Goal: Information Seeking & Learning: Learn about a topic

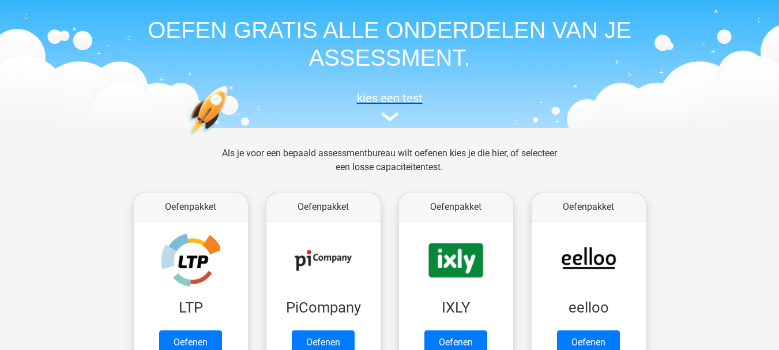
scroll to position [58, 0]
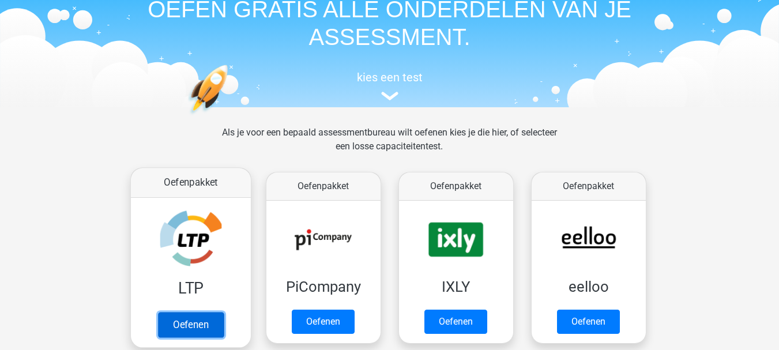
click at [194, 317] on link "Oefenen" at bounding box center [190, 324] width 66 height 25
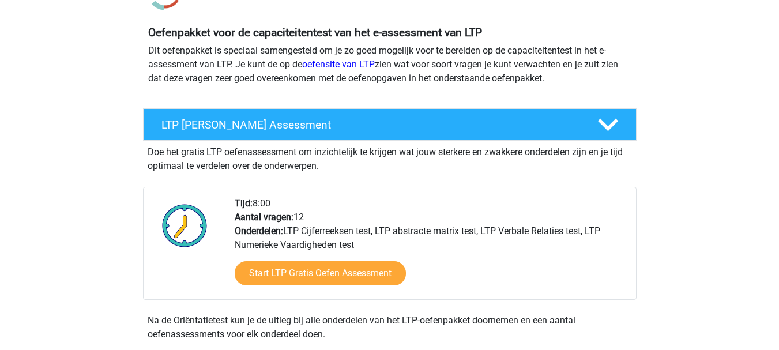
scroll to position [115, 0]
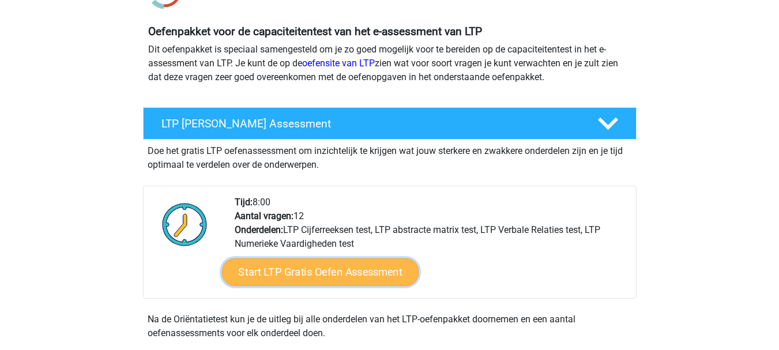
click at [334, 282] on link "Start LTP Gratis Oefen Assessment" at bounding box center [319, 272] width 197 height 28
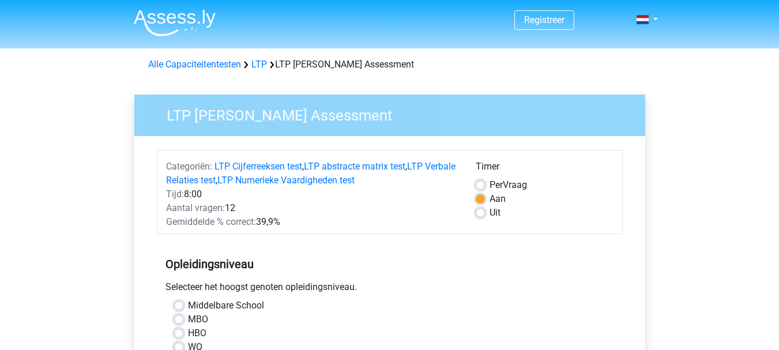
scroll to position [58, 0]
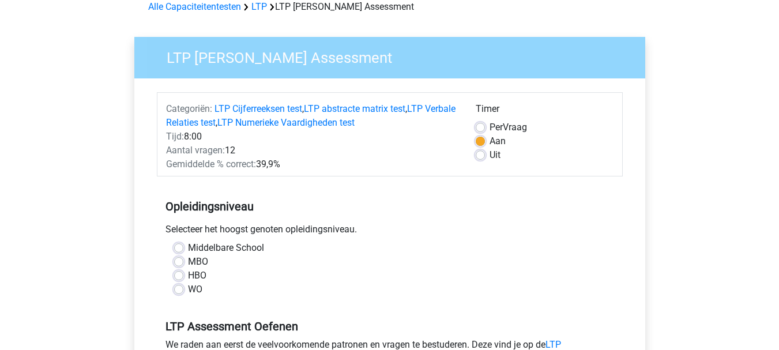
click at [198, 277] on label "HBO" at bounding box center [197, 276] width 18 height 14
click at [183, 277] on input "HBO" at bounding box center [178, 275] width 9 height 12
radio input "true"
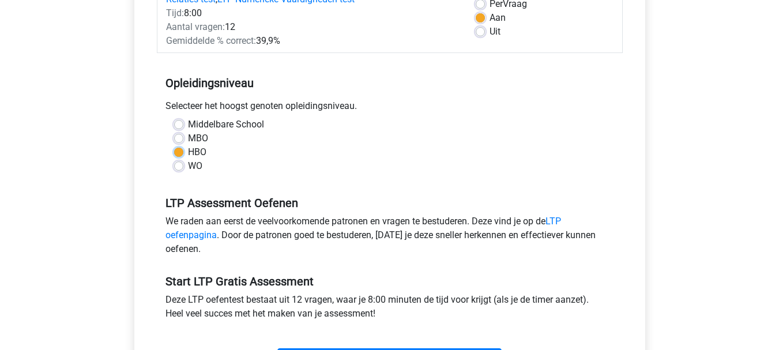
scroll to position [231, 0]
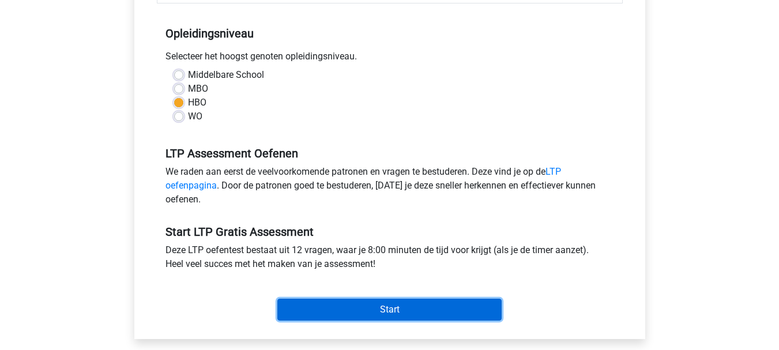
click at [346, 299] on input "Start" at bounding box center [389, 310] width 224 height 22
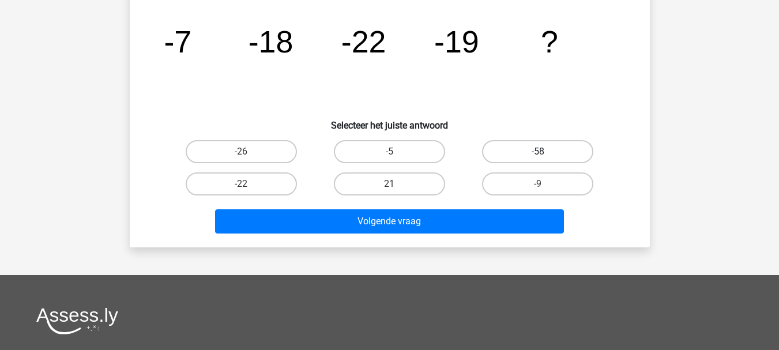
scroll to position [58, 0]
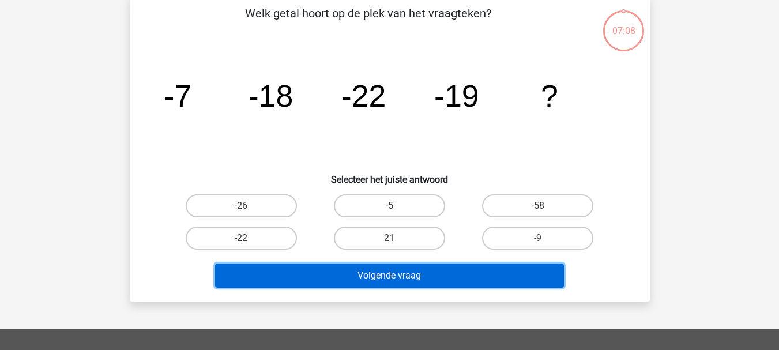
click at [424, 278] on button "Volgende vraag" at bounding box center [389, 275] width 349 height 24
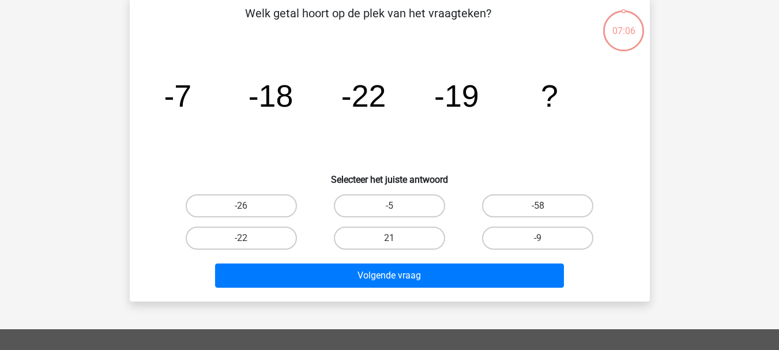
click at [242, 206] on input "-26" at bounding box center [244, 209] width 7 height 7
radio input "true"
drag, startPoint x: 380, startPoint y: 210, endPoint x: 382, endPoint y: 221, distance: 11.7
click at [380, 209] on label "-5" at bounding box center [389, 205] width 111 height 23
click at [389, 209] on input "-5" at bounding box center [392, 209] width 7 height 7
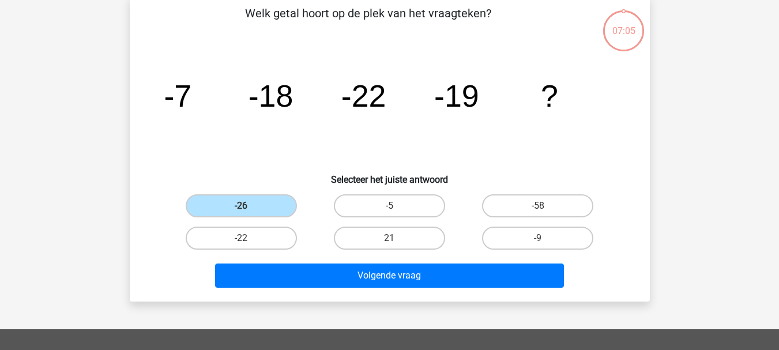
radio input "true"
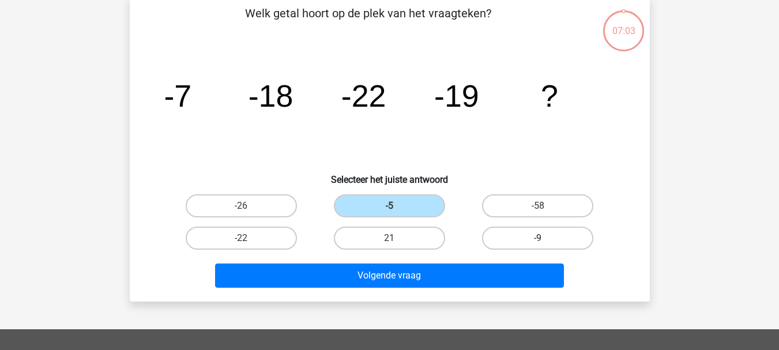
click at [535, 235] on label "-9" at bounding box center [537, 238] width 111 height 23
click at [538, 238] on input "-9" at bounding box center [541, 241] width 7 height 7
radio input "true"
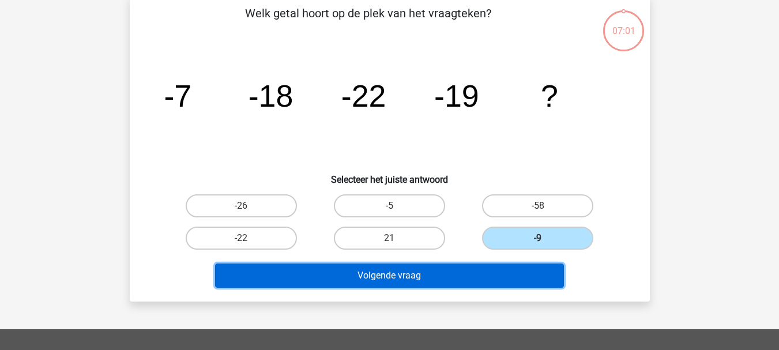
click at [297, 268] on button "Volgende vraag" at bounding box center [389, 275] width 349 height 24
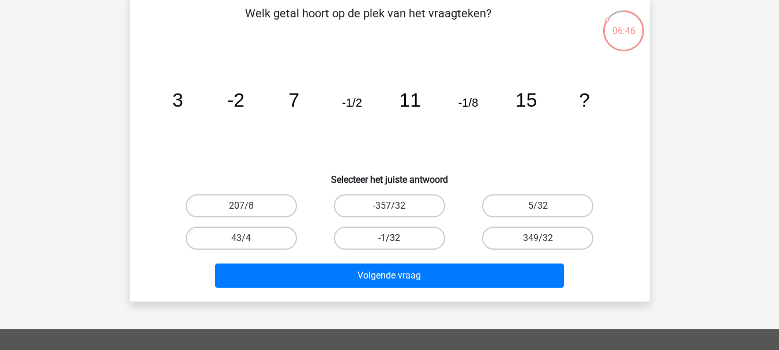
click at [413, 240] on label "-1/32" at bounding box center [389, 238] width 111 height 23
click at [397, 240] on input "-1/32" at bounding box center [392, 241] width 7 height 7
radio input "true"
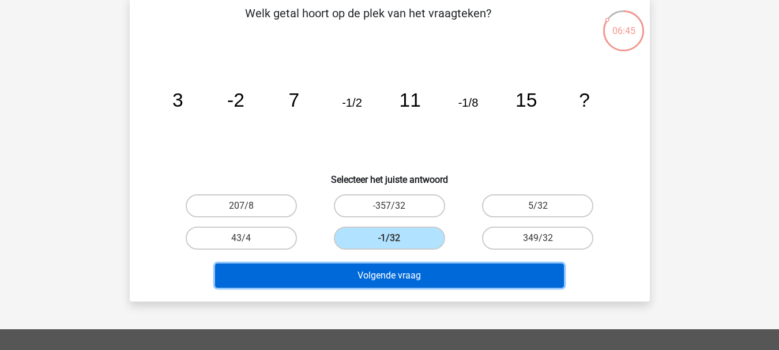
click at [411, 276] on button "Volgende vraag" at bounding box center [389, 275] width 349 height 24
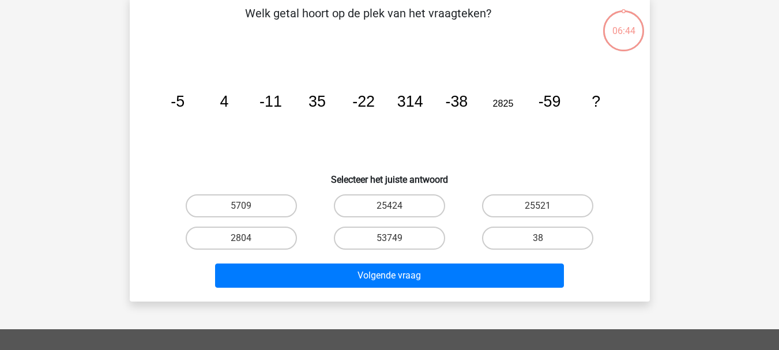
scroll to position [53, 0]
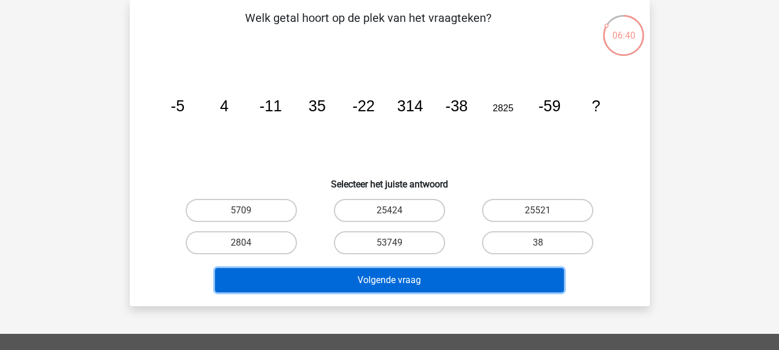
click at [403, 277] on button "Volgende vraag" at bounding box center [389, 280] width 349 height 24
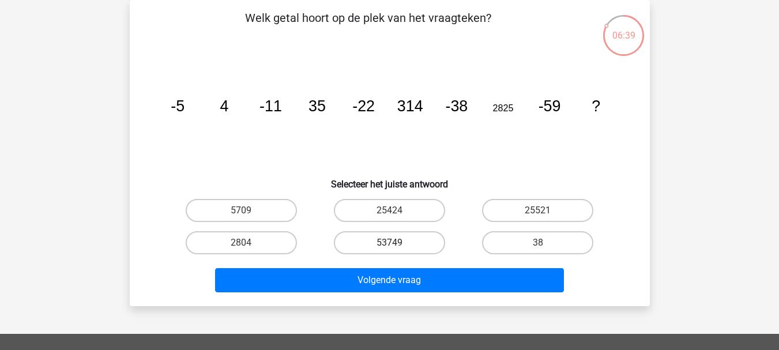
click at [372, 236] on label "53749" at bounding box center [389, 242] width 111 height 23
click at [389, 243] on input "53749" at bounding box center [392, 246] width 7 height 7
radio input "true"
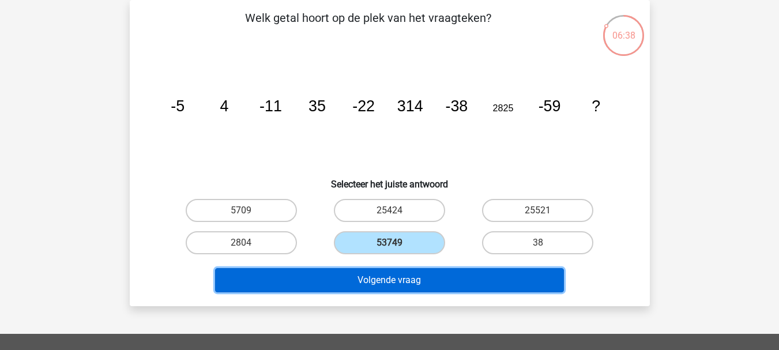
click at [373, 271] on button "Volgende vraag" at bounding box center [389, 280] width 349 height 24
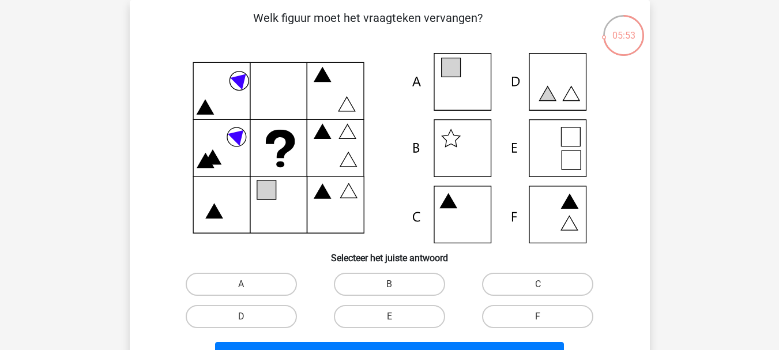
click at [435, 89] on icon at bounding box center [389, 148] width 465 height 190
click at [245, 286] on input "A" at bounding box center [244, 287] width 7 height 7
radio input "true"
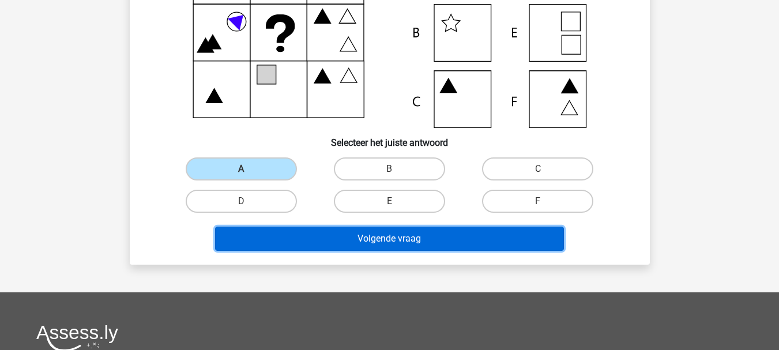
click at [379, 229] on button "Volgende vraag" at bounding box center [389, 239] width 349 height 24
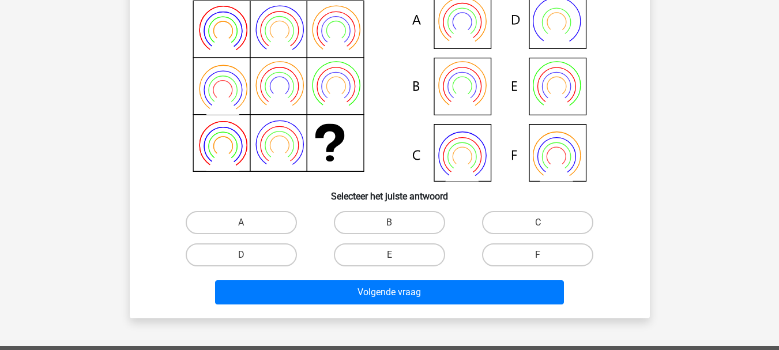
scroll to position [115, 0]
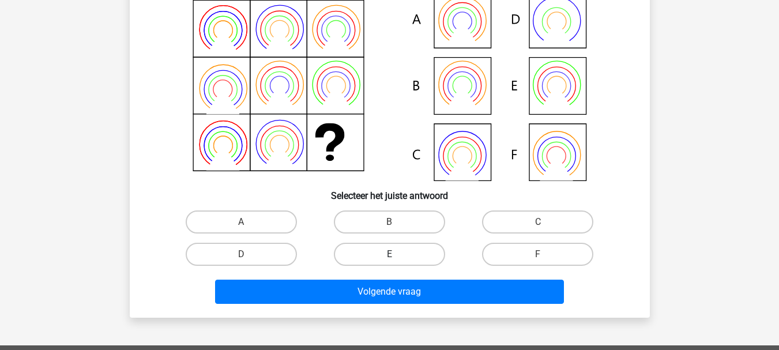
click at [396, 245] on label "E" at bounding box center [389, 254] width 111 height 23
click at [396, 254] on input "E" at bounding box center [392, 257] width 7 height 7
radio input "true"
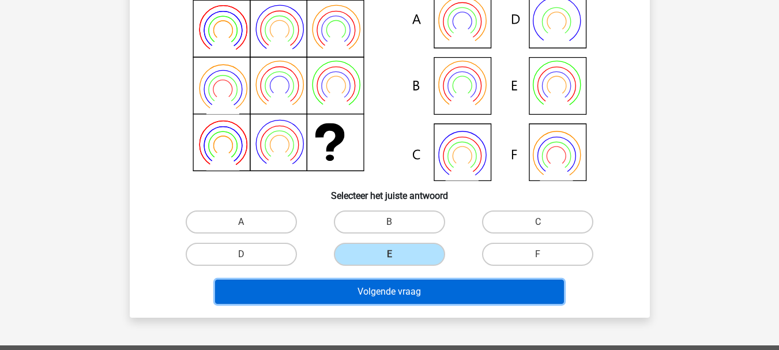
click at [416, 294] on button "Volgende vraag" at bounding box center [389, 292] width 349 height 24
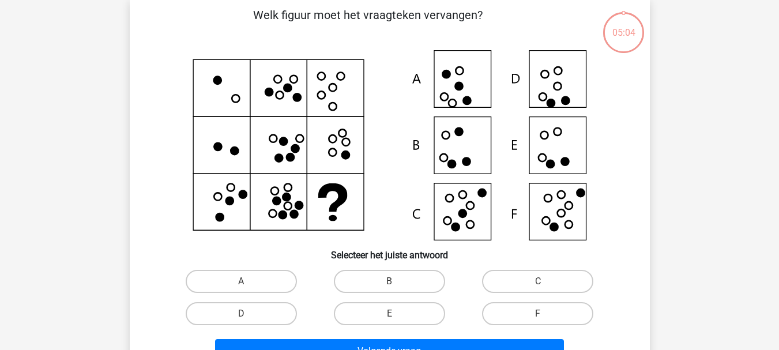
scroll to position [53, 0]
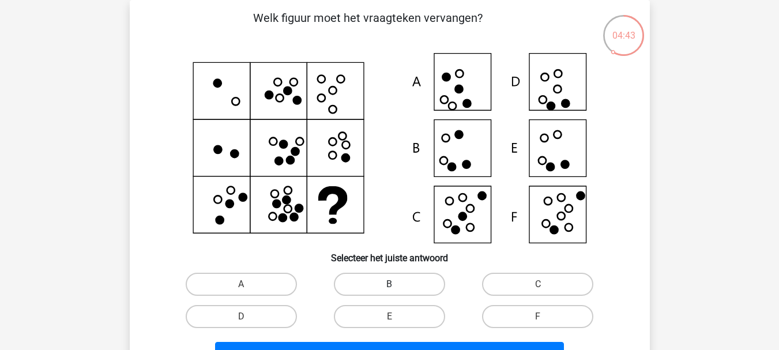
click at [378, 280] on label "B" at bounding box center [389, 284] width 111 height 23
click at [389, 284] on input "B" at bounding box center [392, 287] width 7 height 7
radio input "true"
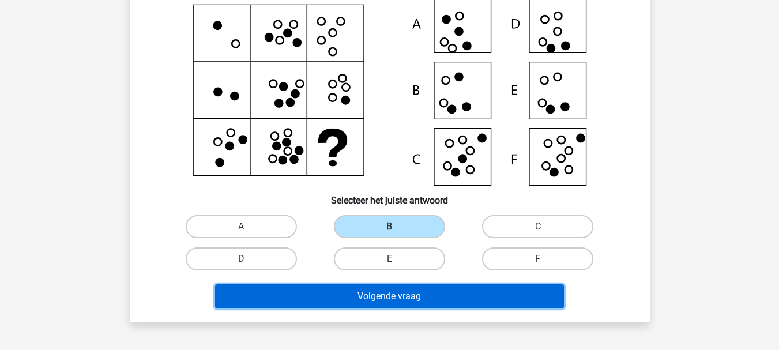
click at [398, 303] on button "Volgende vraag" at bounding box center [389, 296] width 349 height 24
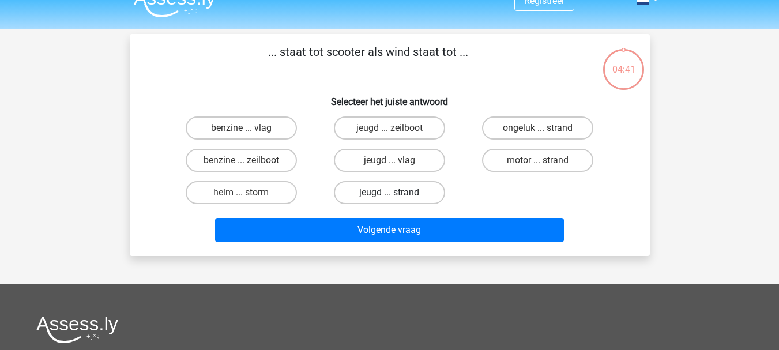
scroll to position [0, 0]
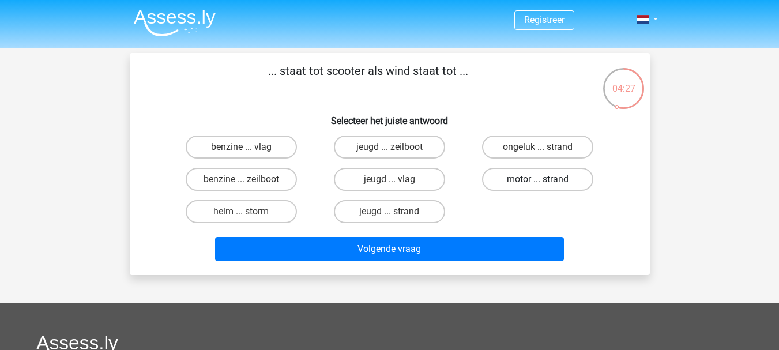
click at [542, 178] on label "motor ... strand" at bounding box center [537, 179] width 111 height 23
click at [542, 179] on input "motor ... strand" at bounding box center [541, 182] width 7 height 7
radio input "true"
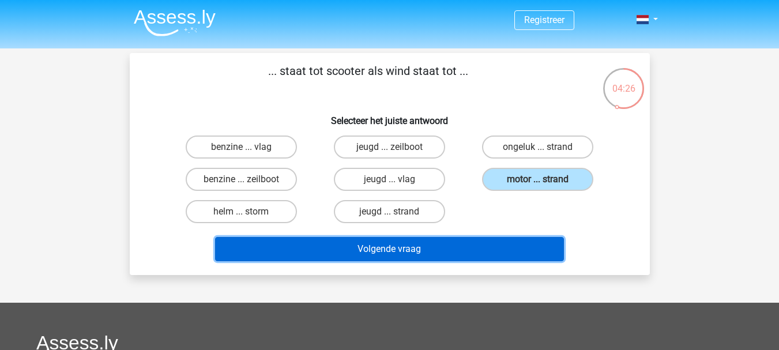
click at [371, 244] on button "Volgende vraag" at bounding box center [389, 249] width 349 height 24
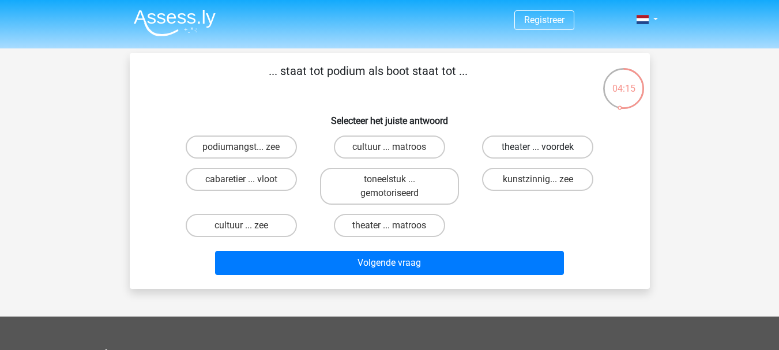
click at [538, 145] on label "theater ... voordek" at bounding box center [537, 146] width 111 height 23
click at [538, 147] on input "theater ... voordek" at bounding box center [541, 150] width 7 height 7
radio input "true"
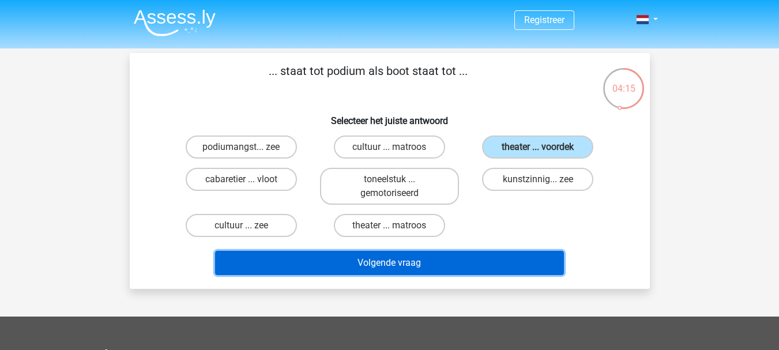
click at [415, 255] on button "Volgende vraag" at bounding box center [389, 263] width 349 height 24
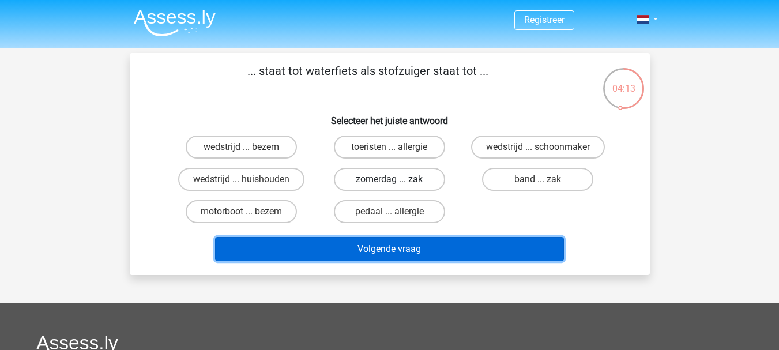
drag, startPoint x: 383, startPoint y: 255, endPoint x: 384, endPoint y: 190, distance: 65.7
click at [383, 256] on button "Volgende vraag" at bounding box center [389, 249] width 349 height 24
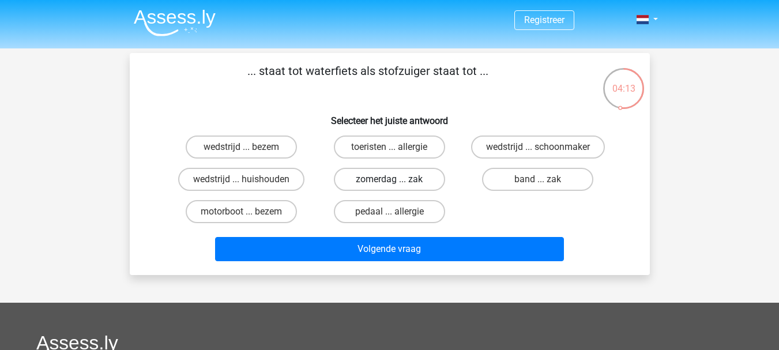
click at [385, 180] on label "zomerdag ... zak" at bounding box center [389, 179] width 111 height 23
click at [389, 180] on input "zomerdag ... zak" at bounding box center [392, 182] width 7 height 7
radio input "true"
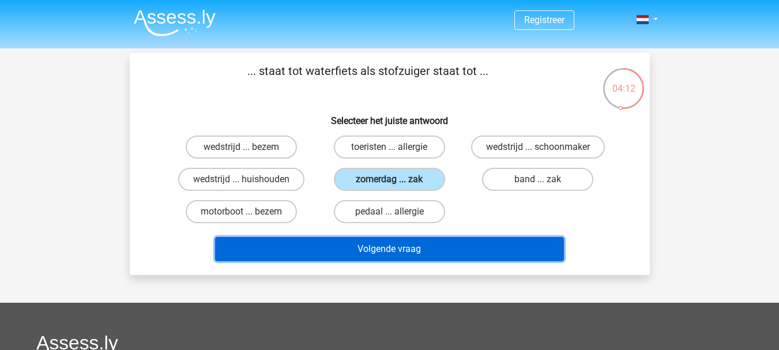
click at [393, 254] on button "Volgende vraag" at bounding box center [389, 249] width 349 height 24
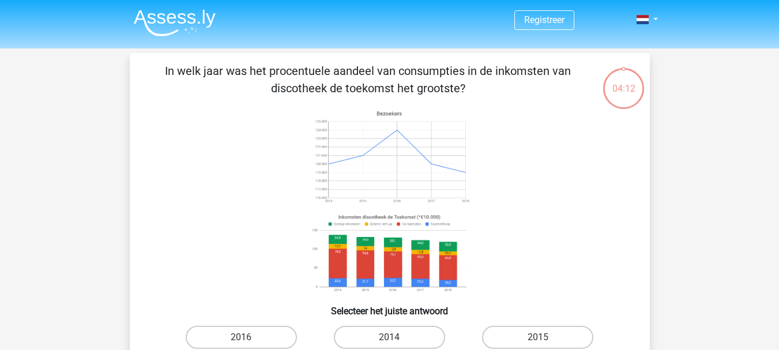
scroll to position [53, 0]
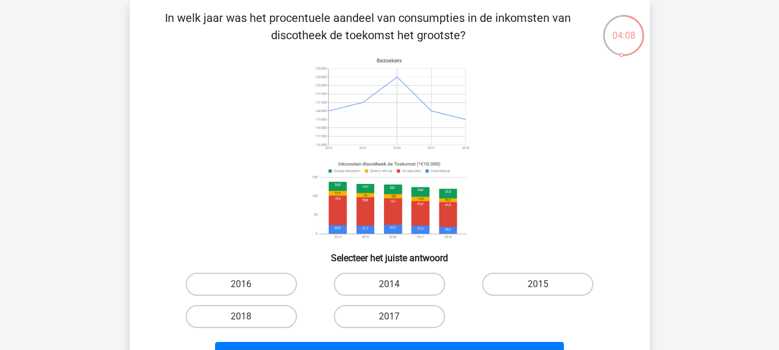
click at [412, 166] on image at bounding box center [388, 200] width 163 height 85
click at [390, 98] on image at bounding box center [388, 103] width 163 height 101
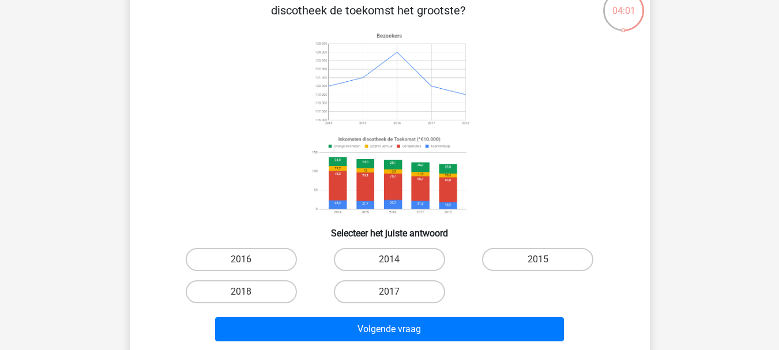
scroll to position [58, 0]
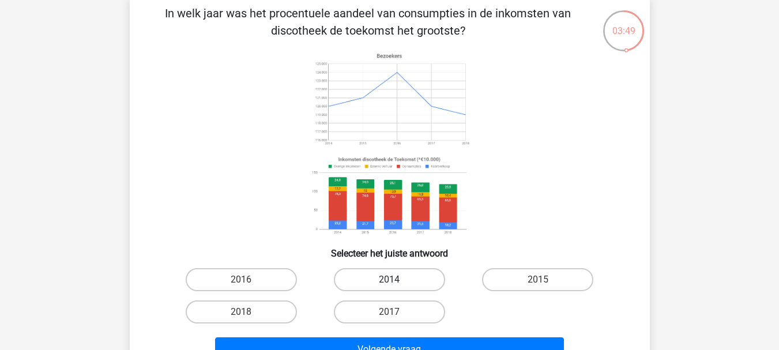
click at [378, 273] on label "2014" at bounding box center [389, 279] width 111 height 23
click at [389, 280] on input "2014" at bounding box center [392, 283] width 7 height 7
radio input "true"
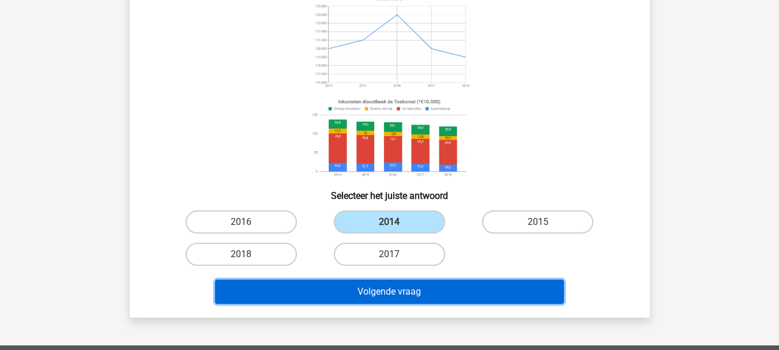
click at [373, 301] on button "Volgende vraag" at bounding box center [389, 292] width 349 height 24
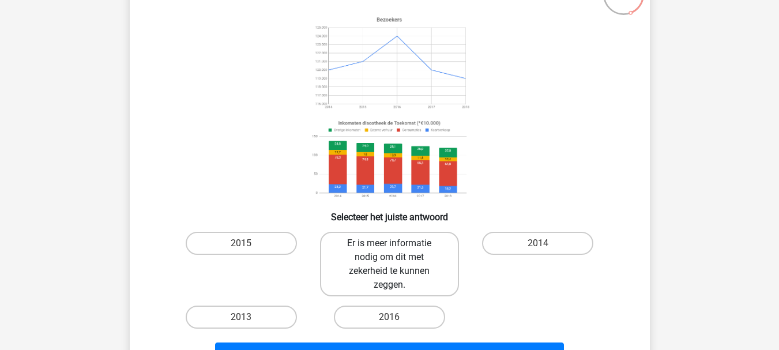
scroll to position [173, 0]
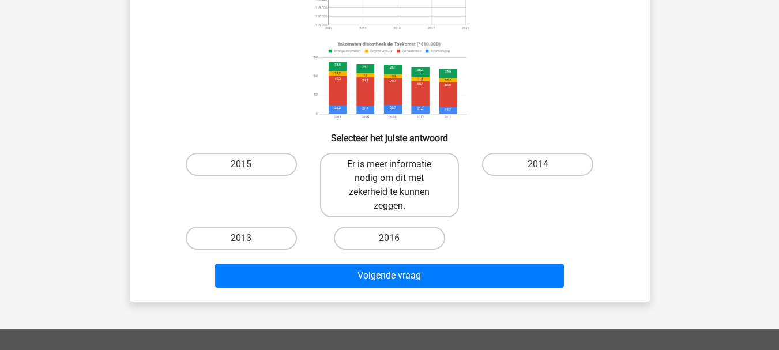
click at [389, 179] on label "Er is meer informatie nodig om dit met zekerheid te kunnen zeggen." at bounding box center [389, 185] width 139 height 65
click at [389, 172] on input "Er is meer informatie nodig om dit met zekerheid te kunnen zeggen." at bounding box center [392, 167] width 7 height 7
radio input "true"
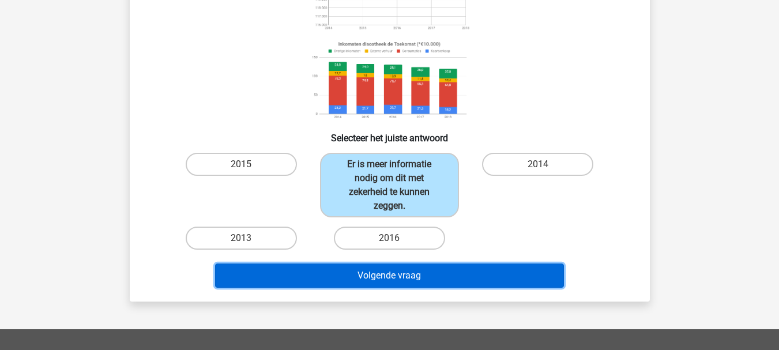
click at [403, 282] on button "Volgende vraag" at bounding box center [389, 275] width 349 height 24
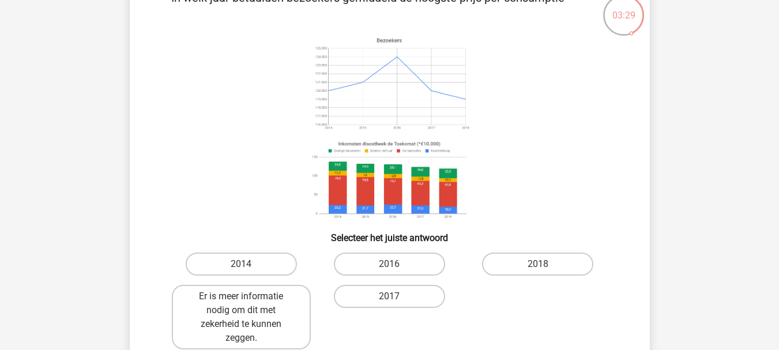
scroll to position [53, 0]
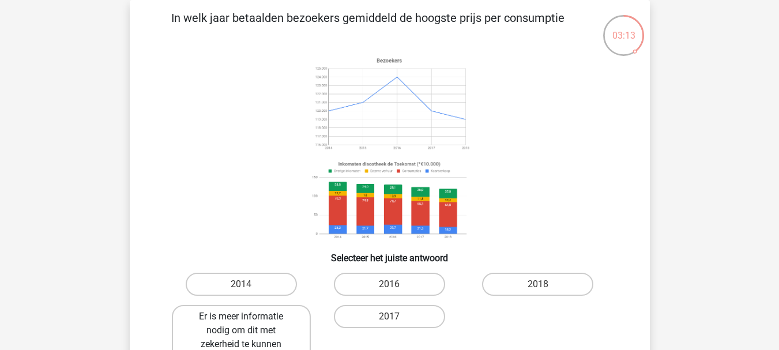
click at [203, 312] on label "Er is meer informatie nodig om dit met zekerheid te kunnen zeggen." at bounding box center [241, 337] width 139 height 65
click at [241, 316] on input "Er is meer informatie nodig om dit met zekerheid te kunnen zeggen." at bounding box center [244, 319] width 7 height 7
radio input "true"
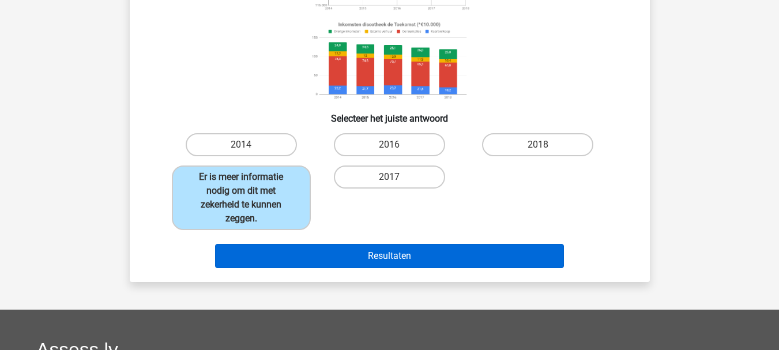
scroll to position [226, 0]
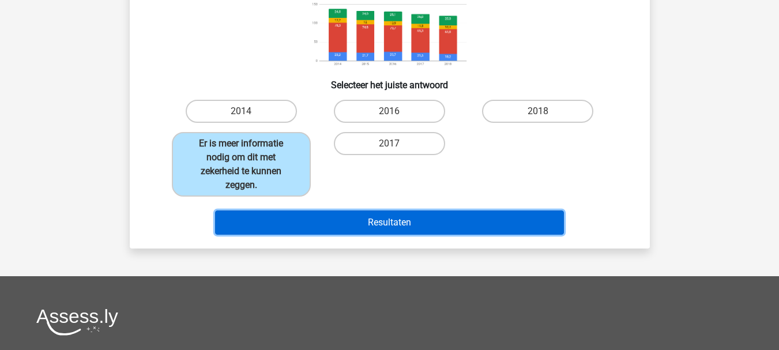
click at [434, 228] on button "Resultaten" at bounding box center [389, 222] width 349 height 24
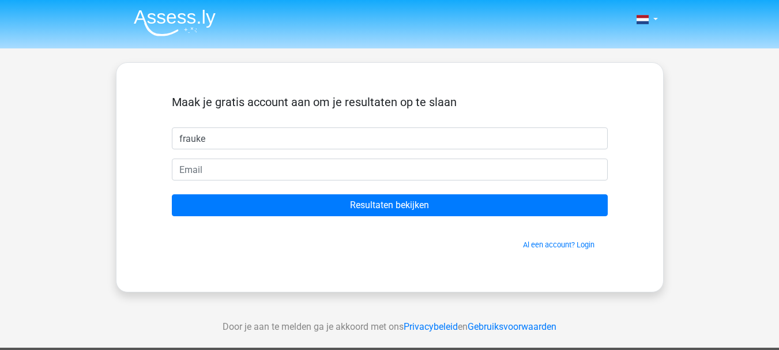
type input "frauke"
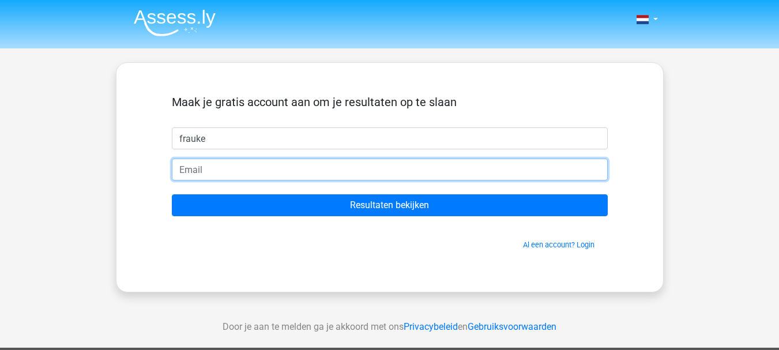
click at [269, 173] on input "email" at bounding box center [390, 170] width 436 height 22
type input "[EMAIL_ADDRESS][DOMAIN_NAME]"
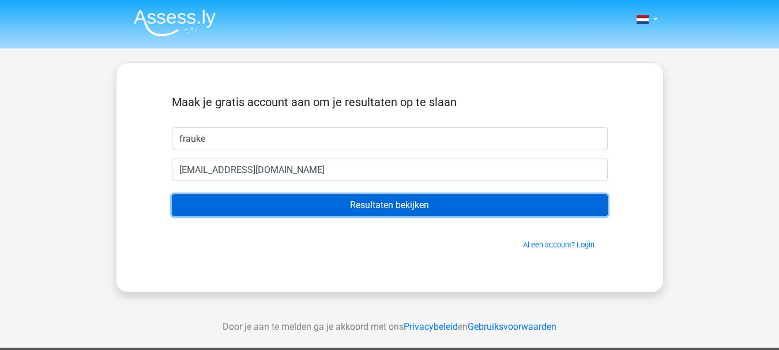
click at [277, 213] on input "Resultaten bekijken" at bounding box center [390, 205] width 436 height 22
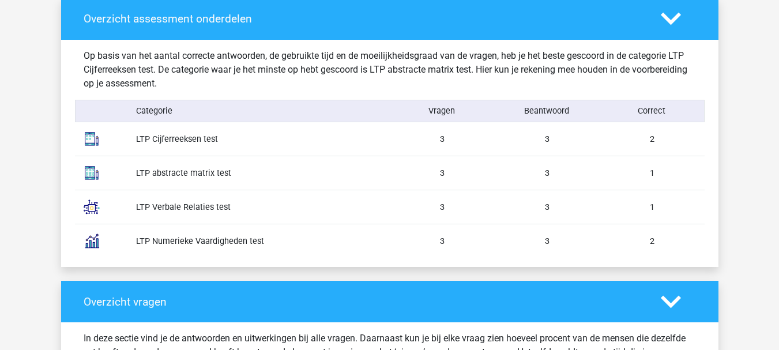
scroll to position [922, 0]
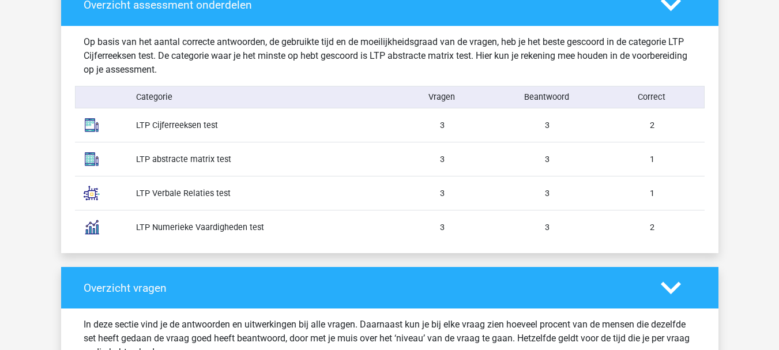
click at [331, 118] on div "LTP Cijferreeksen test 3 3 2" at bounding box center [389, 124] width 629 height 33
click at [183, 127] on div "LTP Cijferreeksen test" at bounding box center [258, 125] width 262 height 13
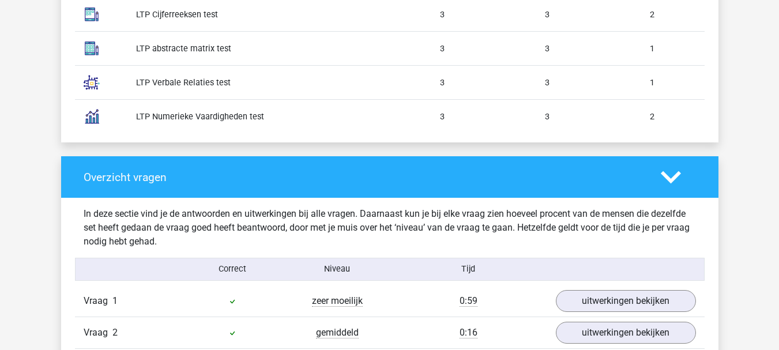
scroll to position [1153, 0]
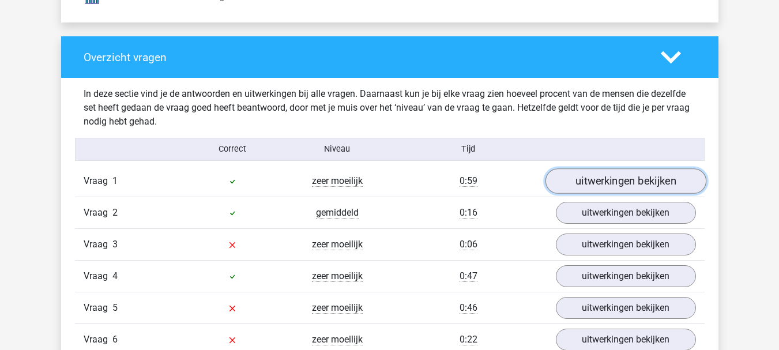
click at [624, 184] on link "uitwerkingen bekijken" at bounding box center [625, 180] width 161 height 25
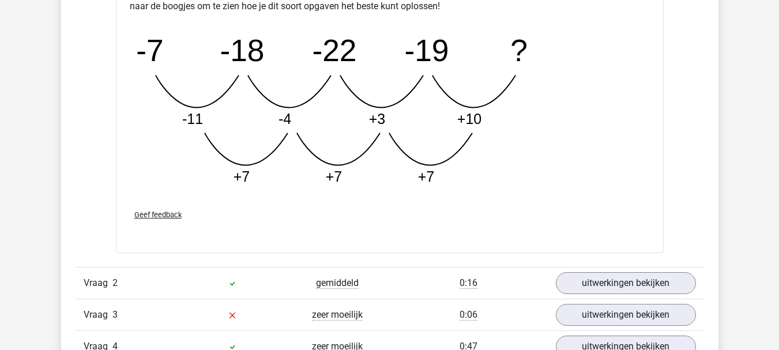
scroll to position [1729, 0]
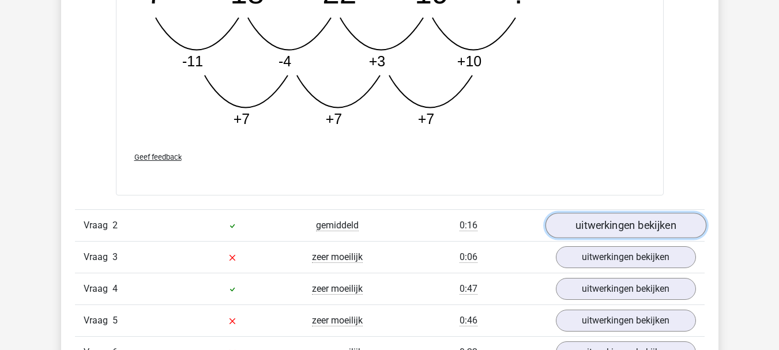
click at [627, 224] on link "uitwerkingen bekijken" at bounding box center [625, 225] width 161 height 25
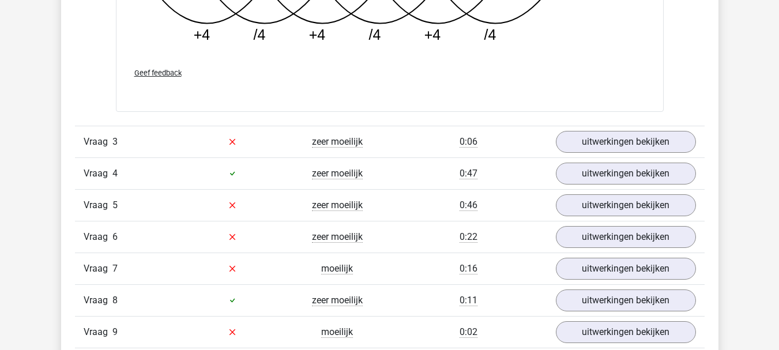
scroll to position [2421, 0]
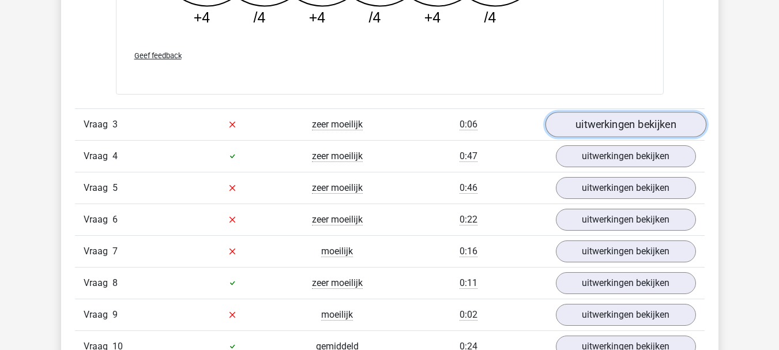
click at [604, 118] on link "uitwerkingen bekijken" at bounding box center [625, 124] width 161 height 25
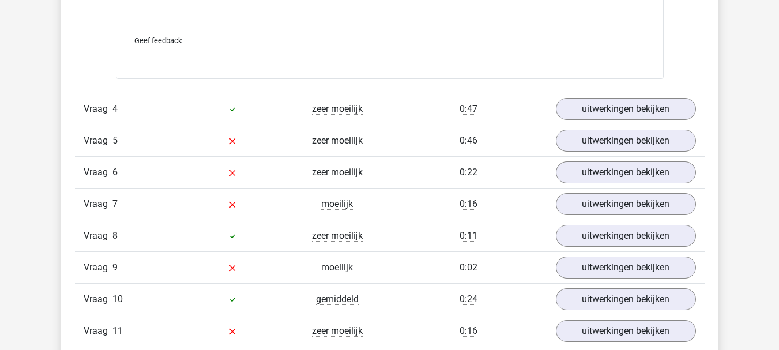
scroll to position [3170, 0]
